Goal: Complete application form

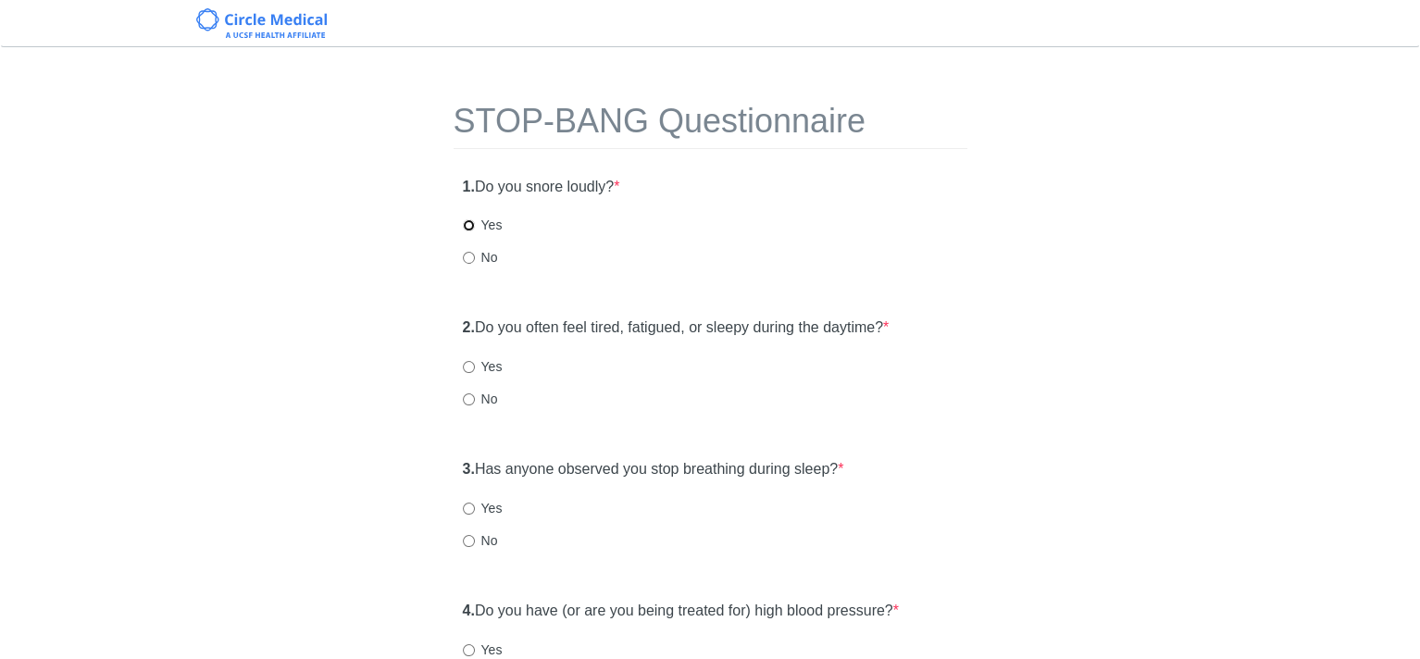
click at [466, 225] on input "Yes" at bounding box center [469, 225] width 12 height 12
radio input "true"
click at [470, 366] on input "Yes" at bounding box center [469, 367] width 12 height 12
radio input "true"
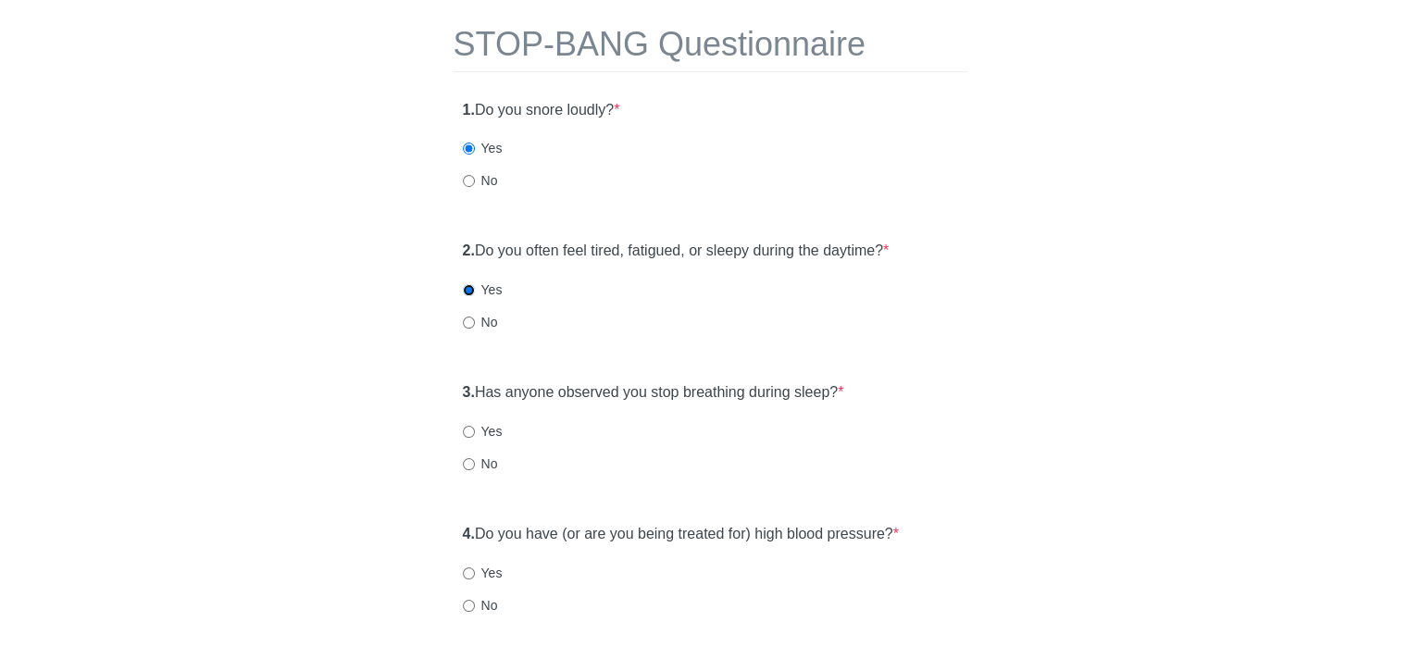
scroll to position [185, 0]
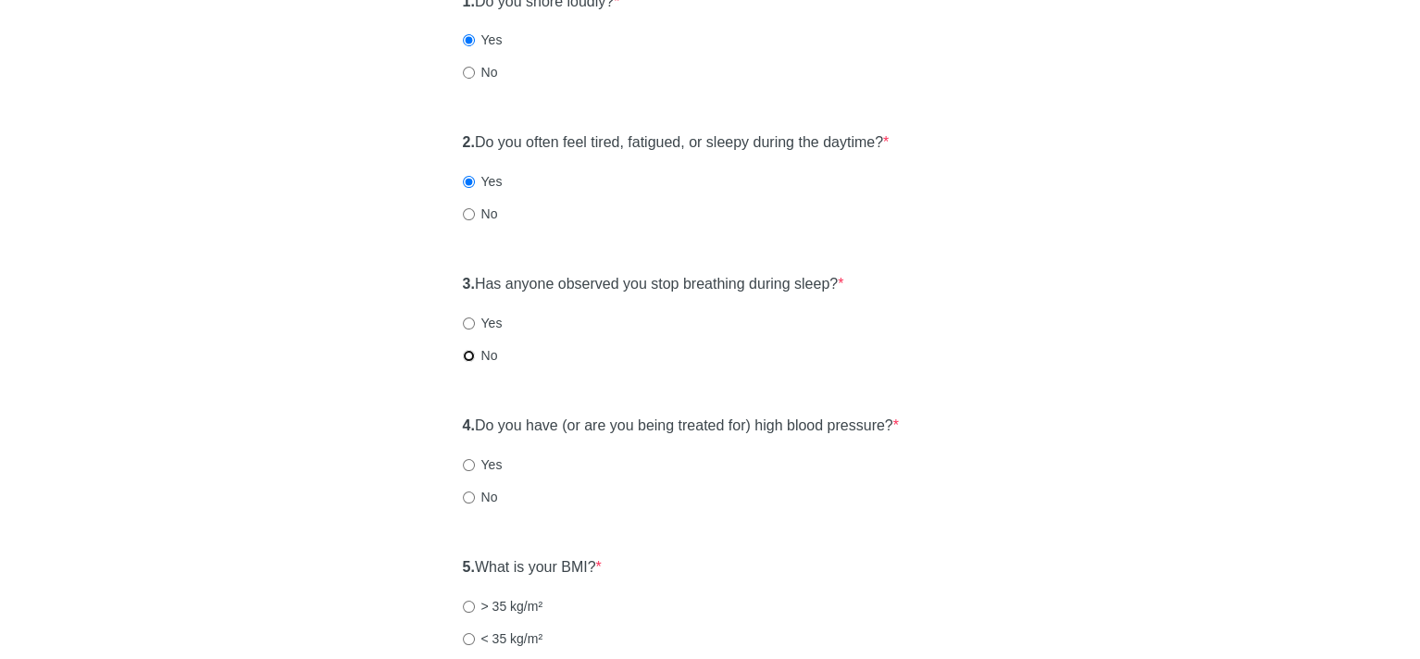
click at [470, 357] on input "No" at bounding box center [469, 356] width 12 height 12
radio input "true"
click at [467, 495] on input "No" at bounding box center [469, 497] width 12 height 12
radio input "true"
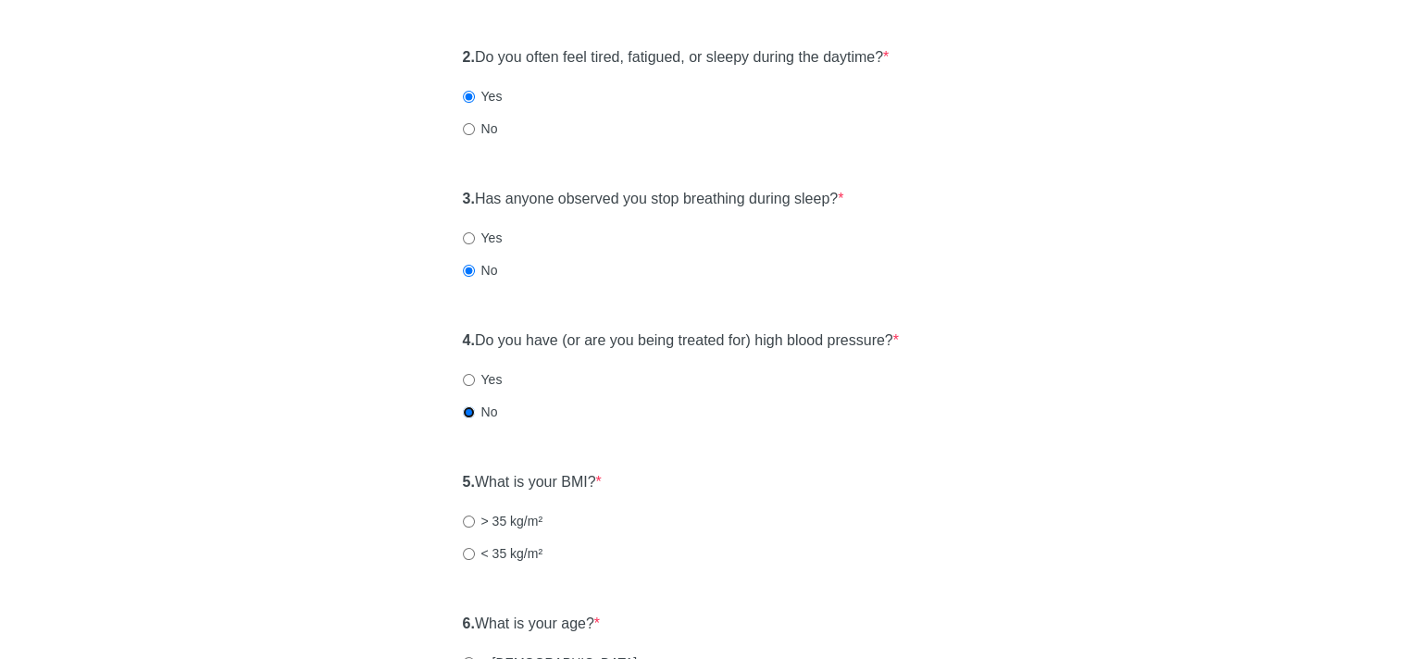
scroll to position [370, 0]
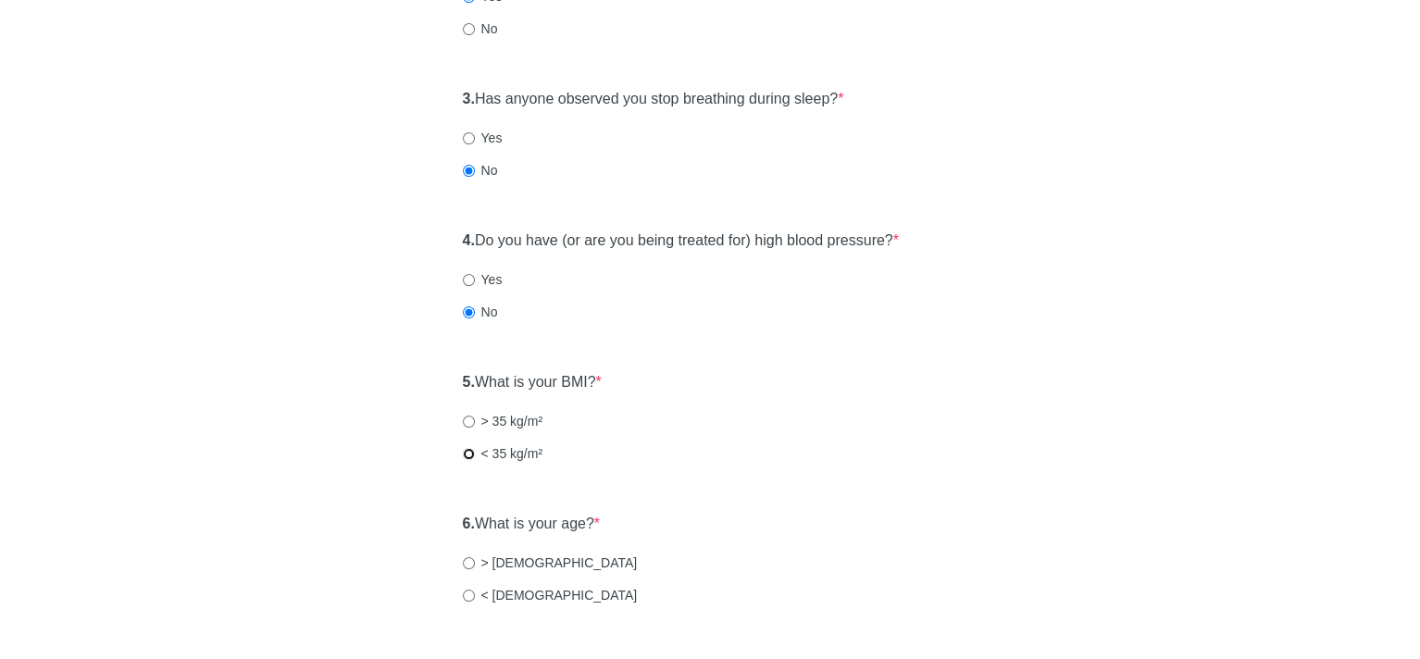
click at [464, 454] on input "< 35 kg/m²" at bounding box center [469, 454] width 12 height 12
radio input "true"
drag, startPoint x: 478, startPoint y: 589, endPoint x: 454, endPoint y: 597, distance: 25.5
click at [471, 590] on label "< [DEMOGRAPHIC_DATA]" at bounding box center [550, 595] width 175 height 19
click at [466, 590] on input "< [DEMOGRAPHIC_DATA]" at bounding box center [469, 596] width 12 height 12
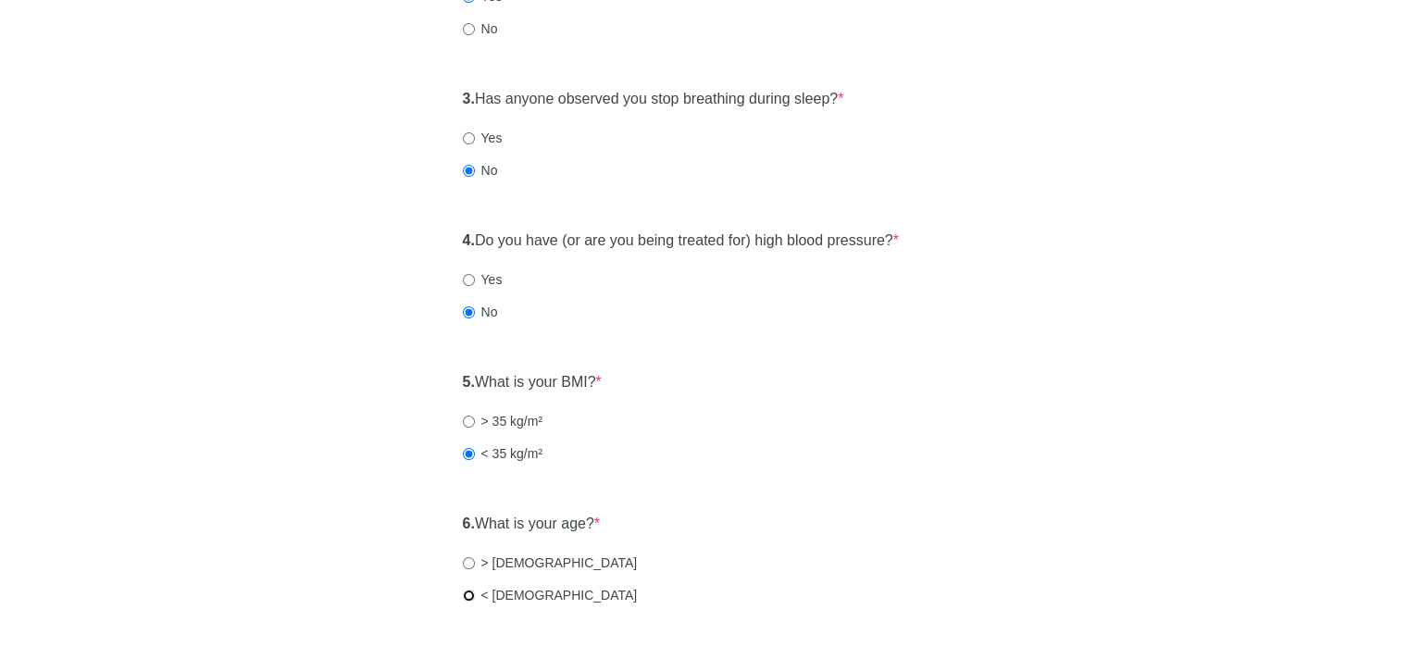
radio input "true"
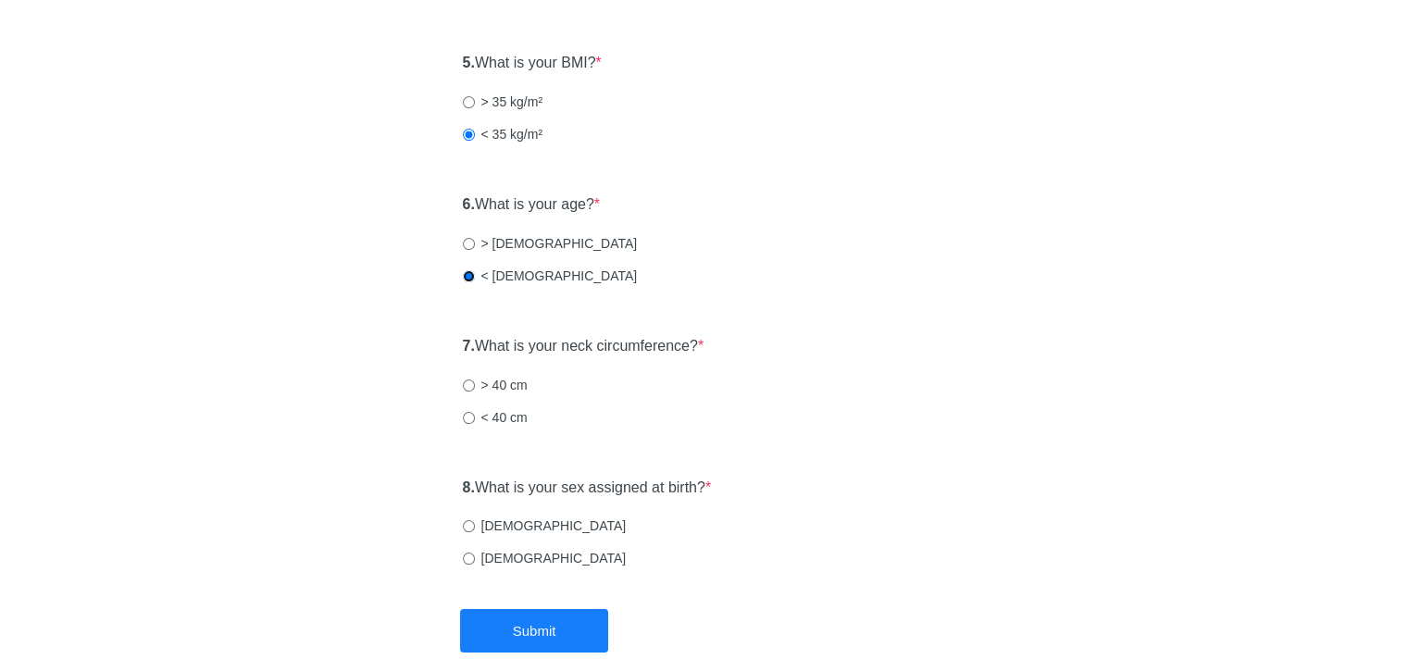
scroll to position [740, 0]
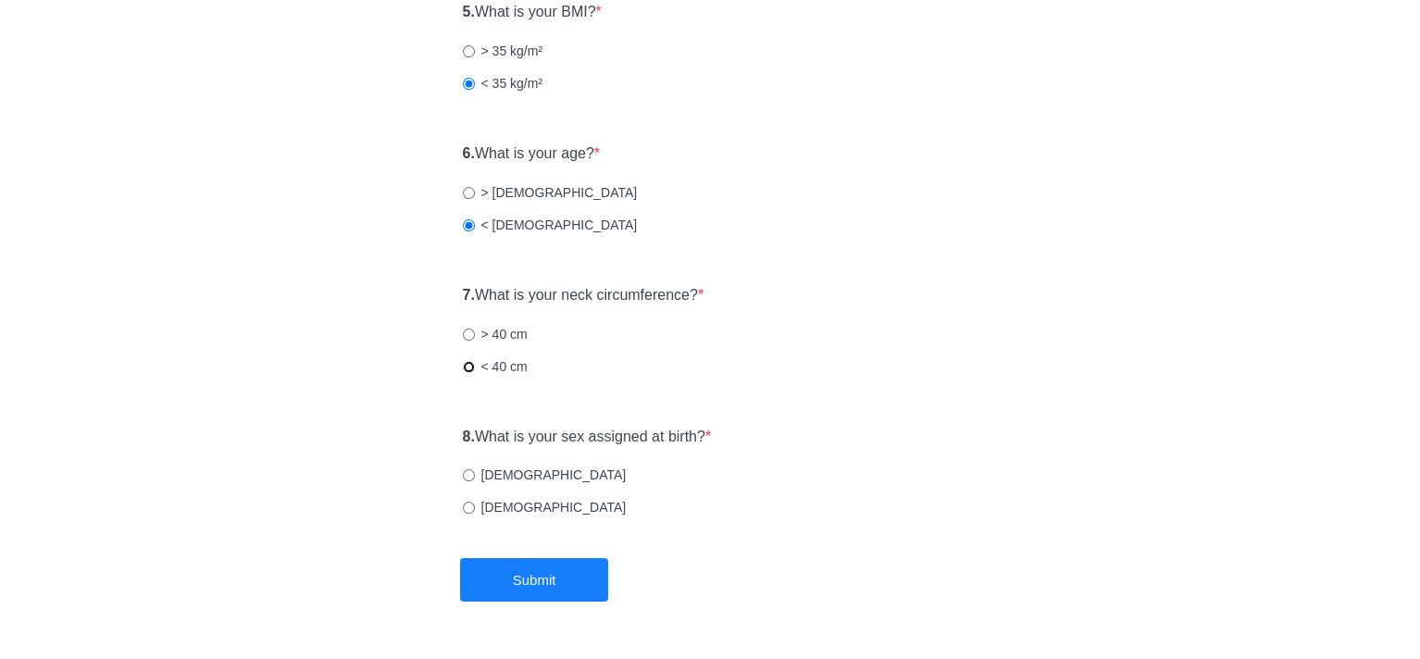
click at [465, 367] on input "< 40 cm" at bounding box center [469, 367] width 12 height 12
radio input "true"
click at [466, 473] on input "[DEMOGRAPHIC_DATA]" at bounding box center [469, 475] width 12 height 12
radio input "true"
click at [553, 574] on button "Submit" at bounding box center [534, 579] width 148 height 43
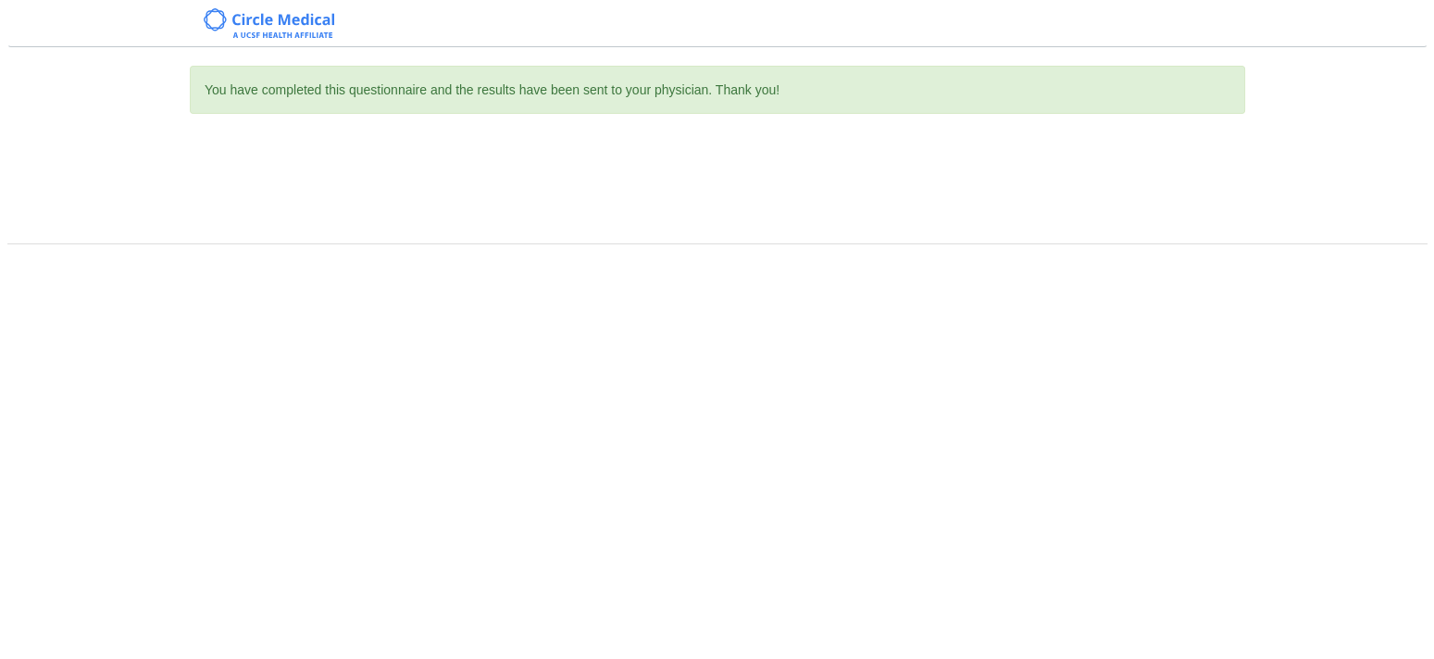
scroll to position [0, 0]
